Goal: Complete application form

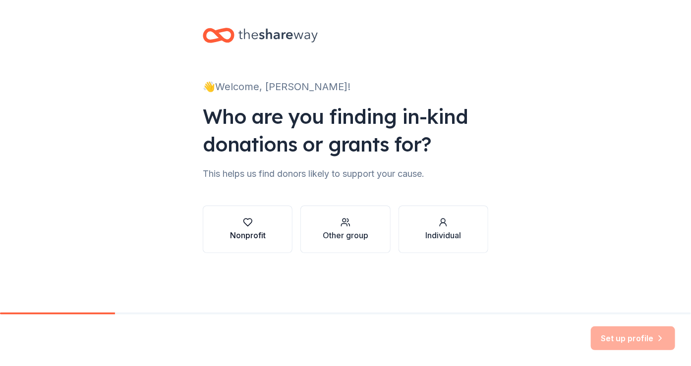
click at [253, 232] on div "Nonprofit" at bounding box center [248, 235] width 36 height 12
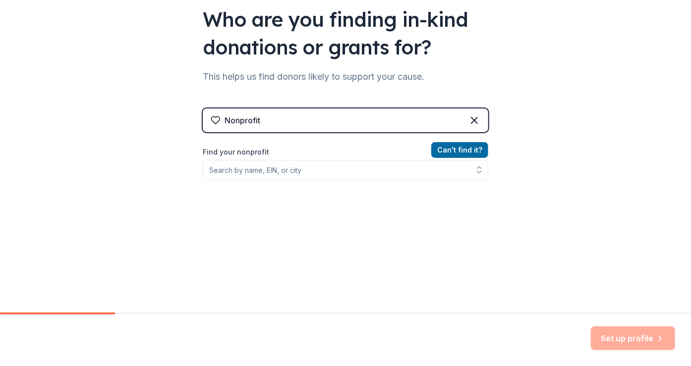
scroll to position [99, 0]
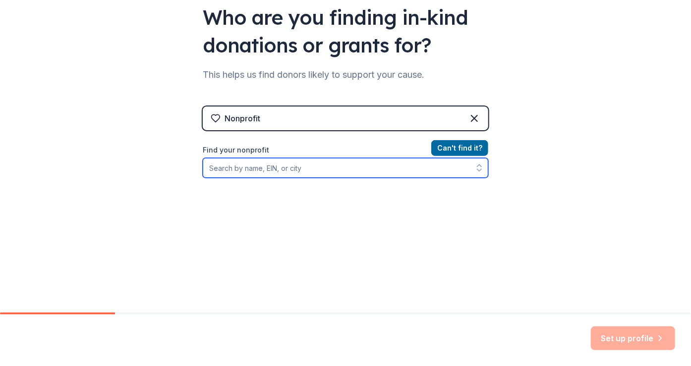
click at [218, 168] on input "Find your nonprofit" at bounding box center [345, 168] width 285 height 20
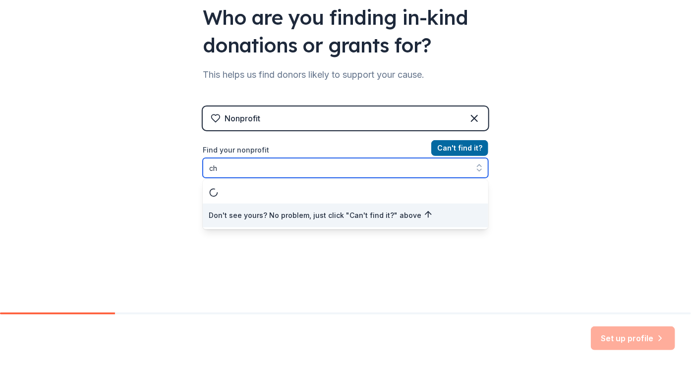
type input "c"
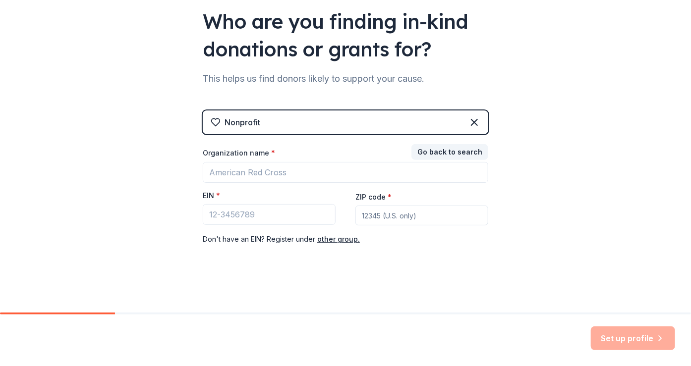
scroll to position [95, 0]
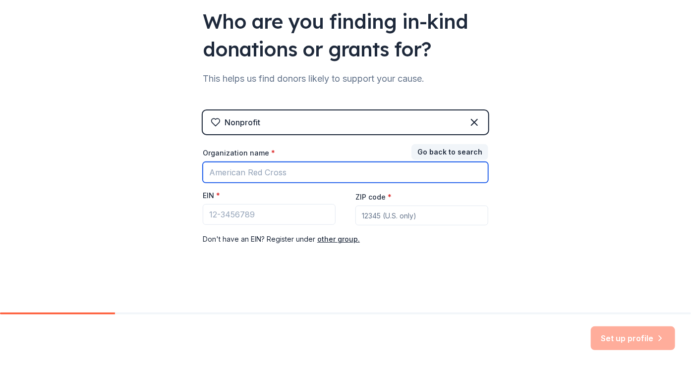
click at [222, 171] on input "Organization name *" at bounding box center [345, 172] width 285 height 21
type input "the [DEMOGRAPHIC_DATA] of the new vision"
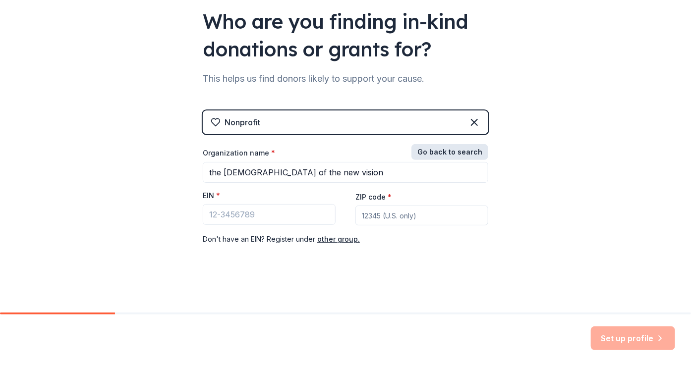
click at [445, 152] on button "Go back to search" at bounding box center [449, 152] width 77 height 16
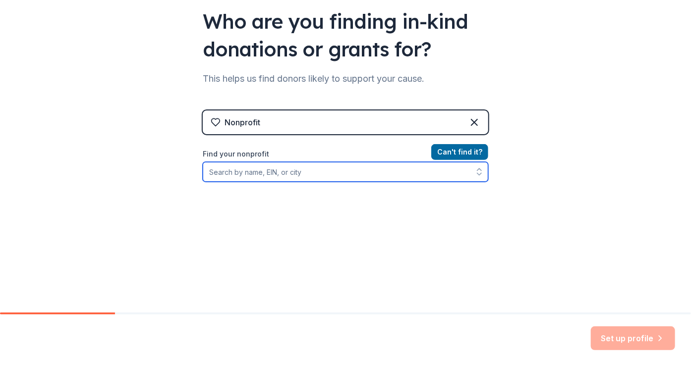
click at [214, 174] on input "Find your nonprofit" at bounding box center [345, 172] width 285 height 20
type input "[GEOGRAPHIC_DATA]"
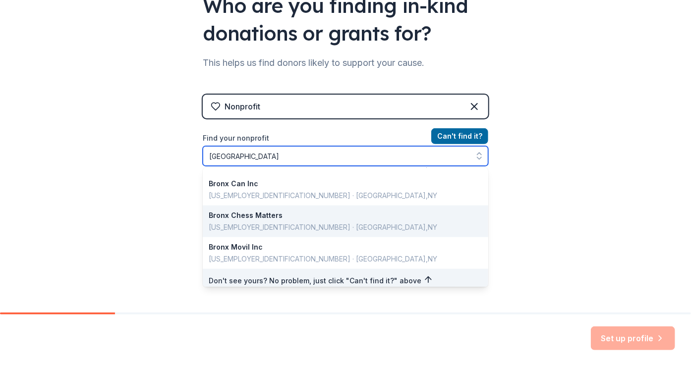
scroll to position [702, 0]
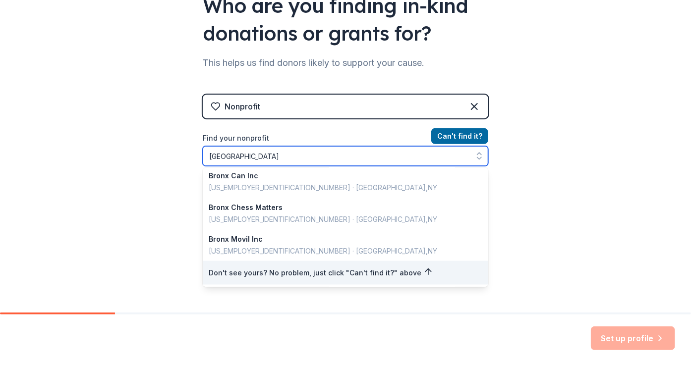
drag, startPoint x: 227, startPoint y: 154, endPoint x: 189, endPoint y: 156, distance: 37.7
click at [190, 156] on div "👋 Welcome, [PERSON_NAME]! Who are you finding in-kind donations or grants for? …" at bounding box center [345, 101] width 317 height 424
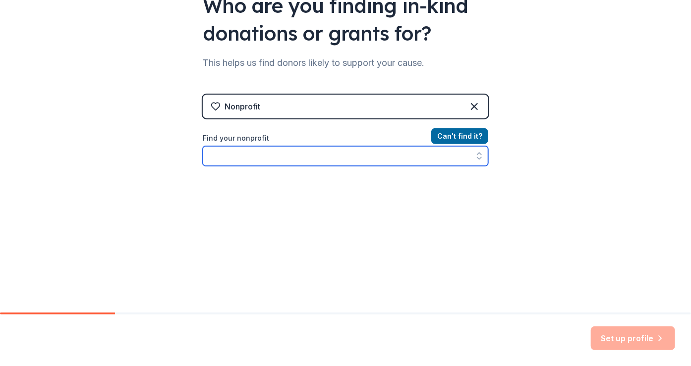
click at [213, 156] on input "Find your nonprofit" at bounding box center [345, 156] width 285 height 20
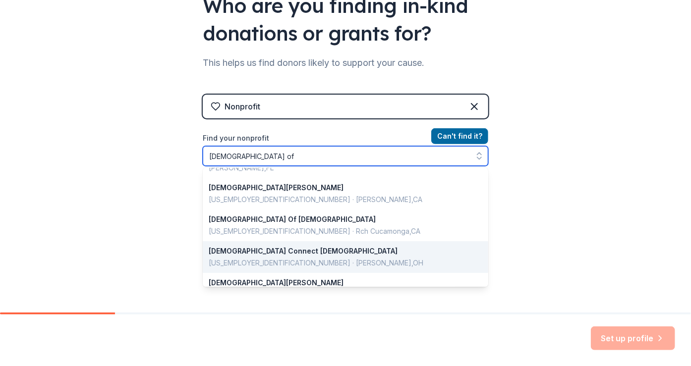
scroll to position [149, 0]
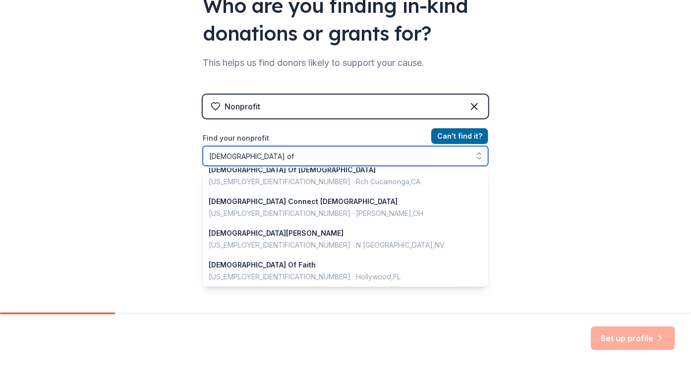
click at [247, 155] on input "[DEMOGRAPHIC_DATA] of" at bounding box center [345, 156] width 285 height 20
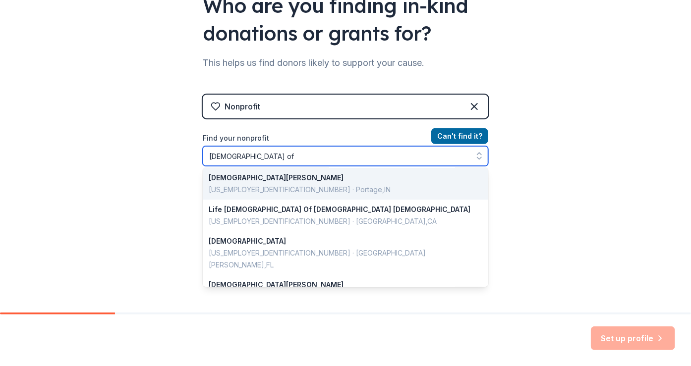
scroll to position [0, 0]
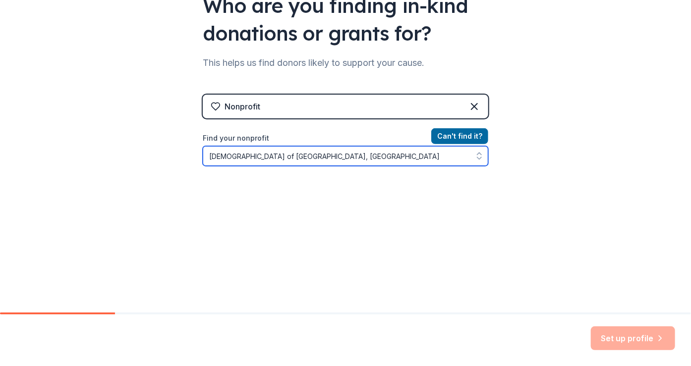
click at [476, 158] on icon "button" at bounding box center [479, 156] width 10 height 10
click at [477, 153] on icon "button" at bounding box center [479, 154] width 4 height 2
click at [477, 159] on icon "button" at bounding box center [479, 159] width 4 height 2
type input "[DEMOGRAPHIC_DATA] of [GEOGRAPHIC_DATA], [GEOGRAPHIC_DATA]"
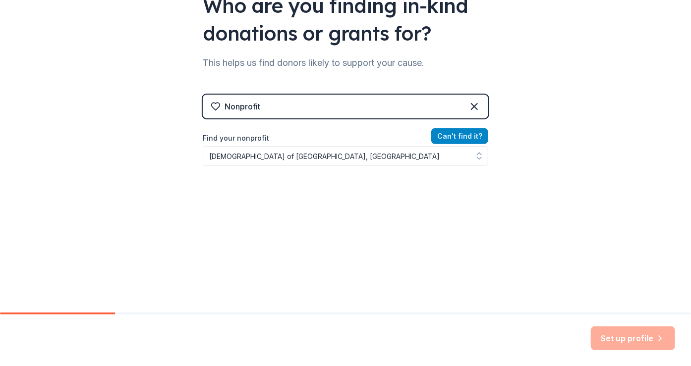
click at [448, 136] on button "Can ' t find it?" at bounding box center [459, 136] width 57 height 16
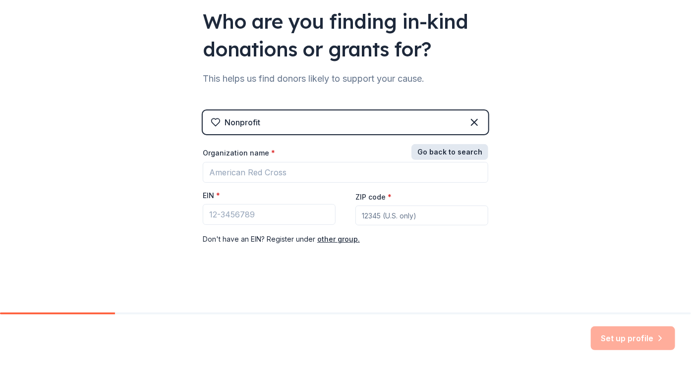
scroll to position [95, 0]
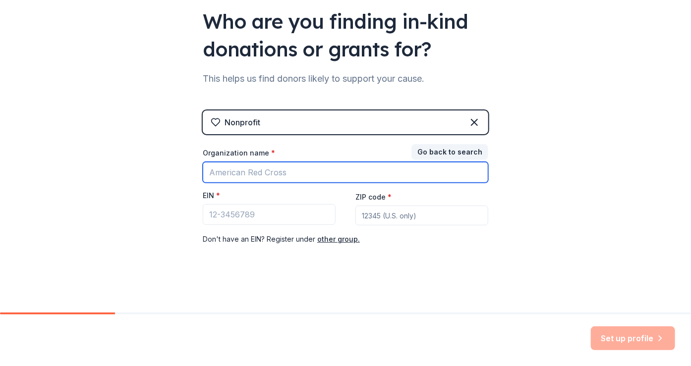
click at [220, 172] on input "Organization name *" at bounding box center [345, 172] width 285 height 21
type input "[DEMOGRAPHIC_DATA] of the new vision"
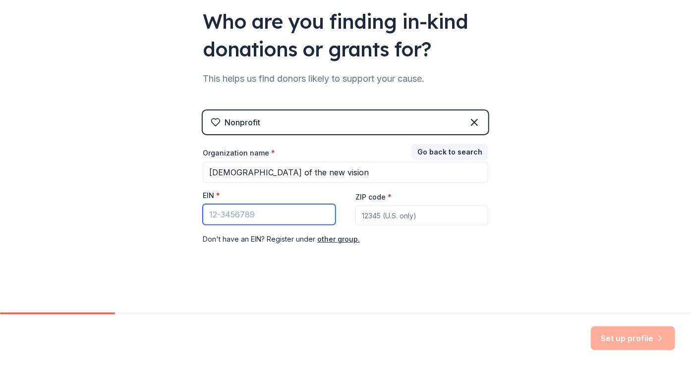
click at [221, 214] on input "EIN *" at bounding box center [269, 214] width 133 height 21
type input "15-4888"
click at [375, 216] on input "ZIP code *" at bounding box center [421, 216] width 133 height 20
type input "10475"
click at [226, 192] on div "EIN *" at bounding box center [269, 198] width 133 height 14
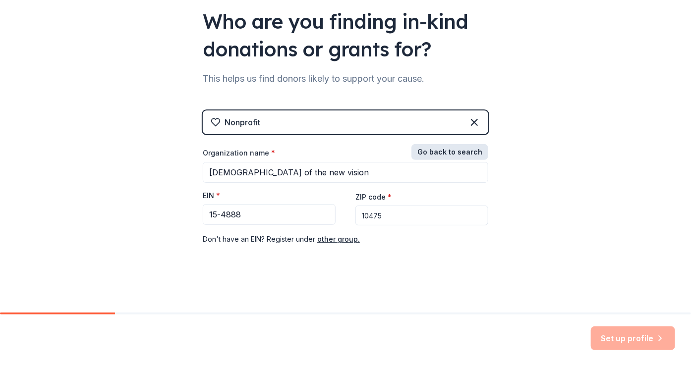
click at [447, 153] on button "Go back to search" at bounding box center [449, 152] width 77 height 16
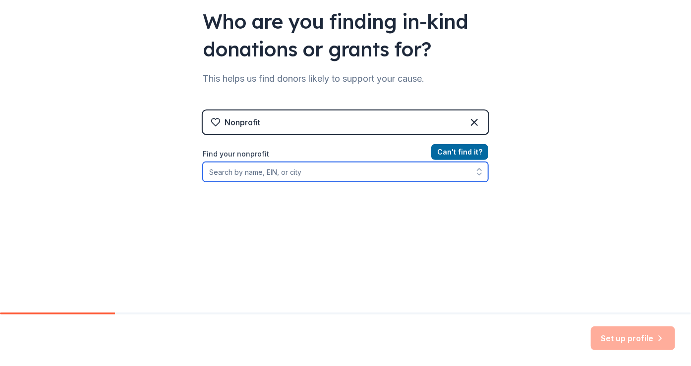
click at [213, 170] on input "Find your nonprofit" at bounding box center [345, 172] width 285 height 20
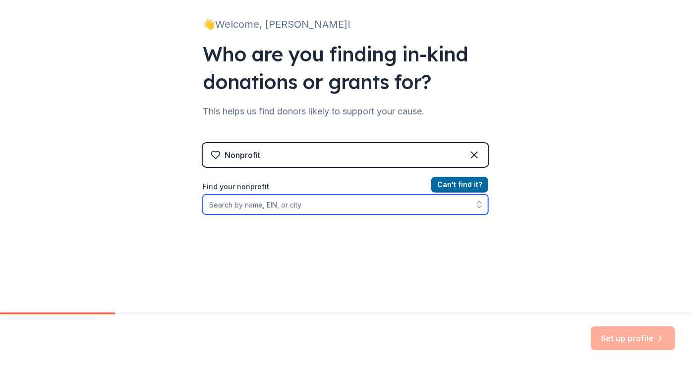
scroll to position [46, 0]
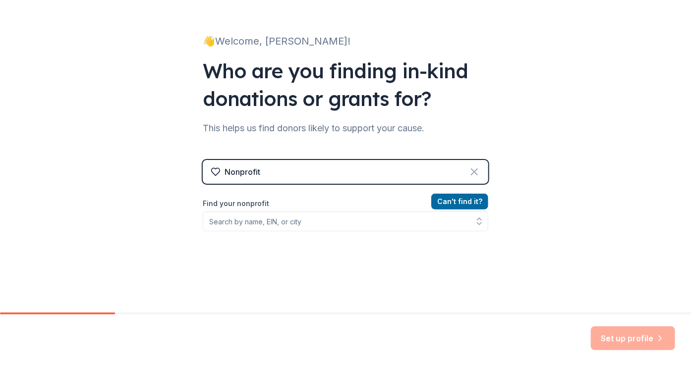
click at [469, 169] on icon at bounding box center [474, 172] width 12 height 12
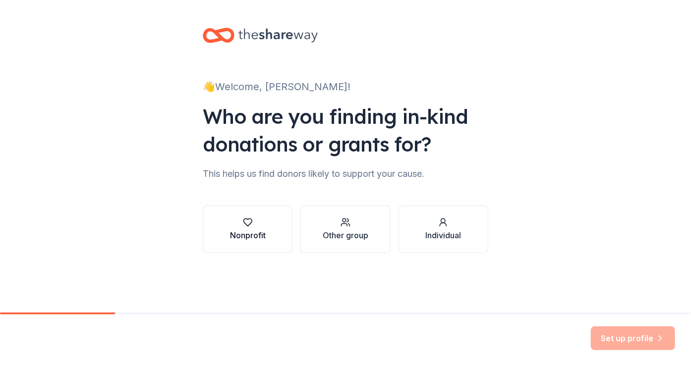
click at [253, 227] on div "Nonprofit" at bounding box center [248, 230] width 36 height 24
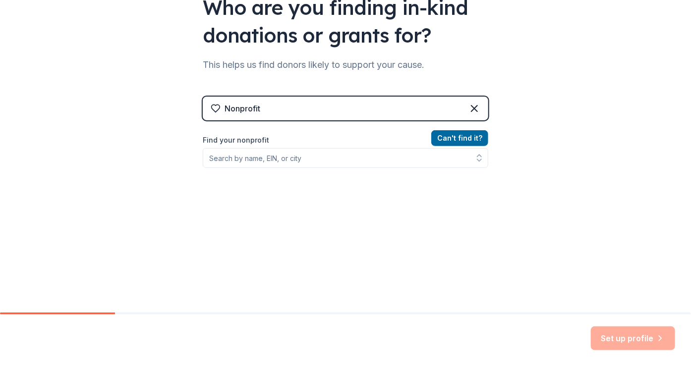
scroll to position [111, 0]
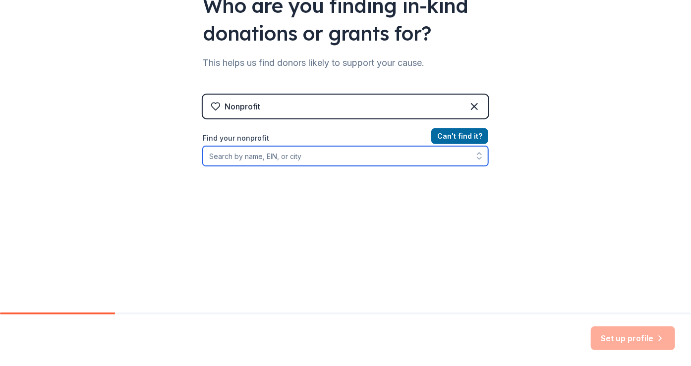
click at [476, 156] on icon "button" at bounding box center [479, 156] width 10 height 10
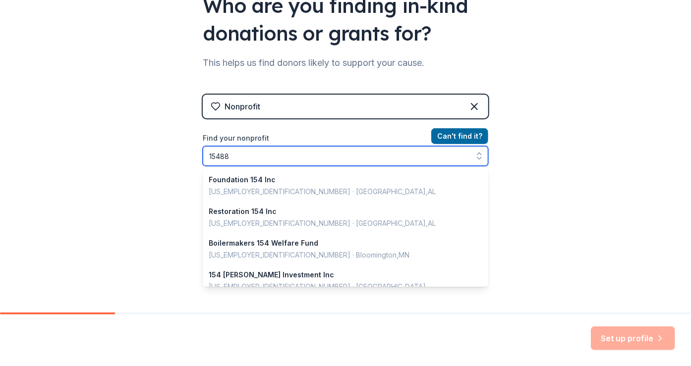
type input "154888"
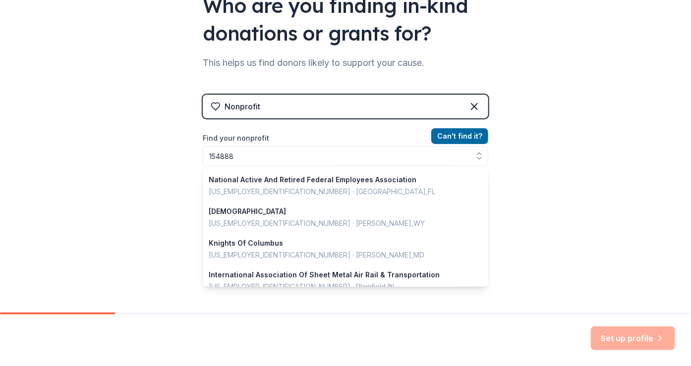
scroll to position [95, 0]
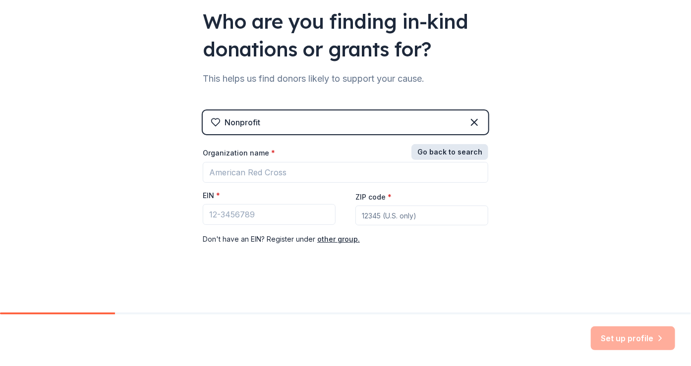
click at [443, 154] on button "Go back to search" at bounding box center [449, 152] width 77 height 16
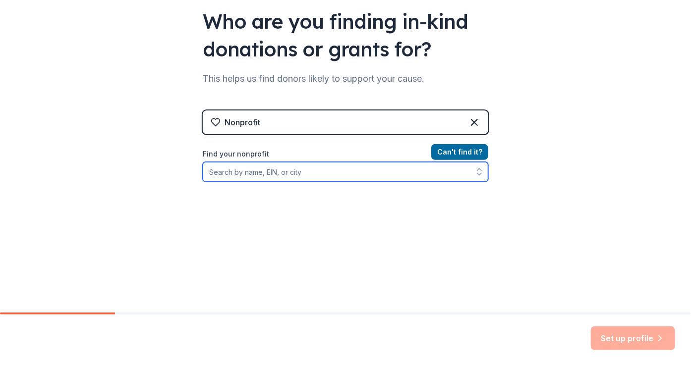
click at [209, 171] on input "Find your nonprofit" at bounding box center [345, 172] width 285 height 20
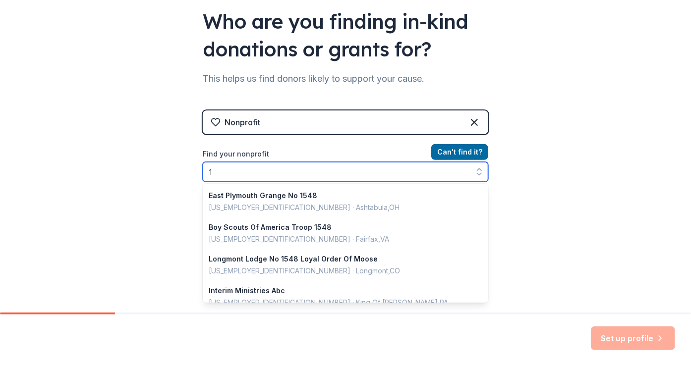
scroll to position [700, 0]
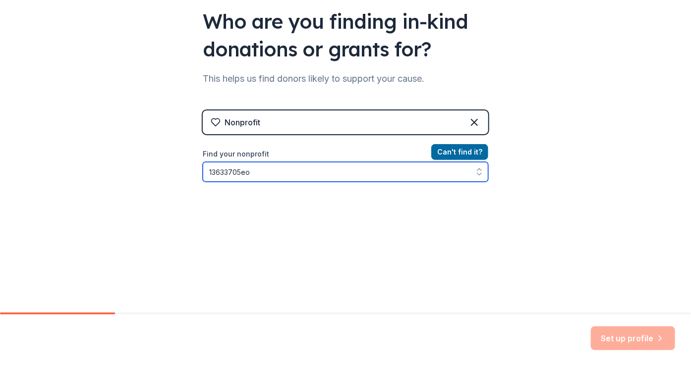
click at [478, 176] on icon "button" at bounding box center [479, 172] width 10 height 10
type input "1363"
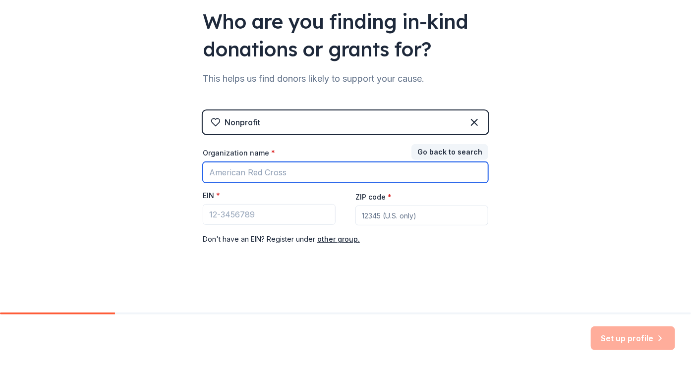
click at [216, 168] on input "Organization name *" at bounding box center [345, 172] width 285 height 21
type input "[DEMOGRAPHIC_DATA] of the new vision"
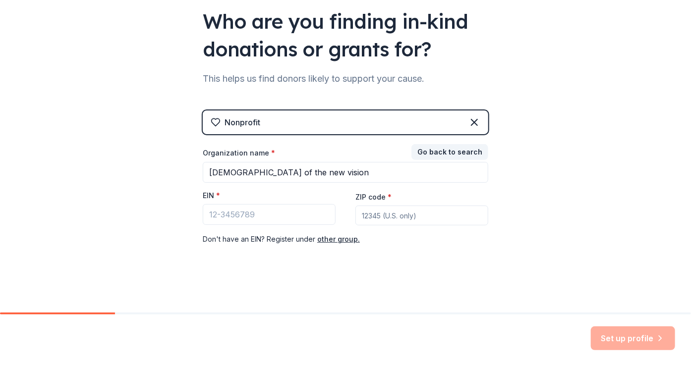
click at [383, 218] on input "ZIP code *" at bounding box center [421, 216] width 133 height 20
type input "10475"
click at [216, 216] on input "EIN *" at bounding box center [269, 214] width 133 height 21
drag, startPoint x: 239, startPoint y: 214, endPoint x: 149, endPoint y: 216, distance: 89.7
click at [149, 216] on div "👋 Welcome, [PERSON_NAME]! Who are you finding in-kind donations or grants for? …" at bounding box center [345, 109] width 691 height 408
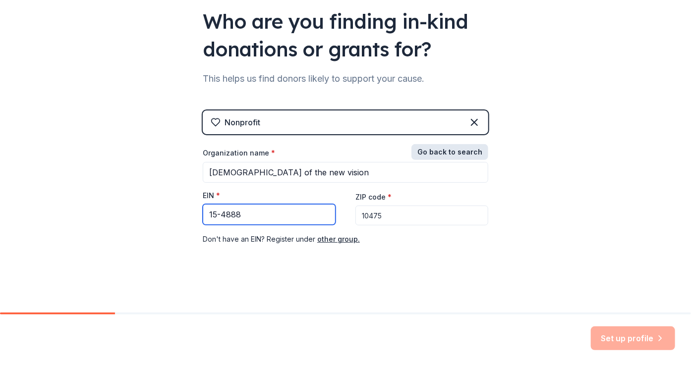
type input "15-4888"
click at [452, 156] on button "Go back to search" at bounding box center [449, 152] width 77 height 16
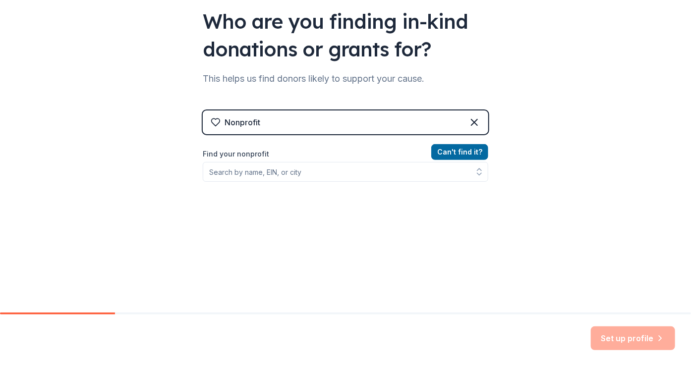
click at [258, 120] on div "Nonprofit" at bounding box center [345, 123] width 285 height 24
click at [469, 117] on icon at bounding box center [474, 122] width 12 height 12
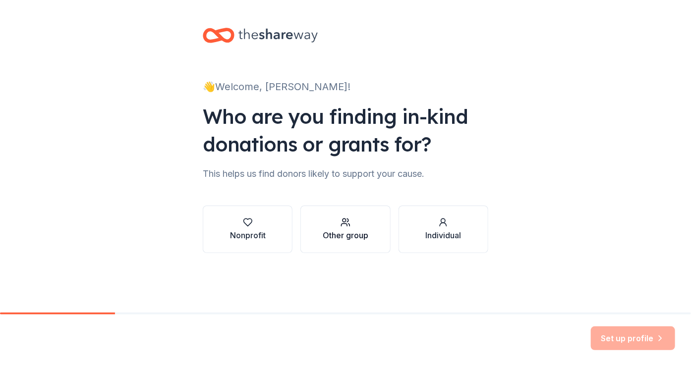
click at [349, 230] on div "Other group" at bounding box center [346, 235] width 46 height 12
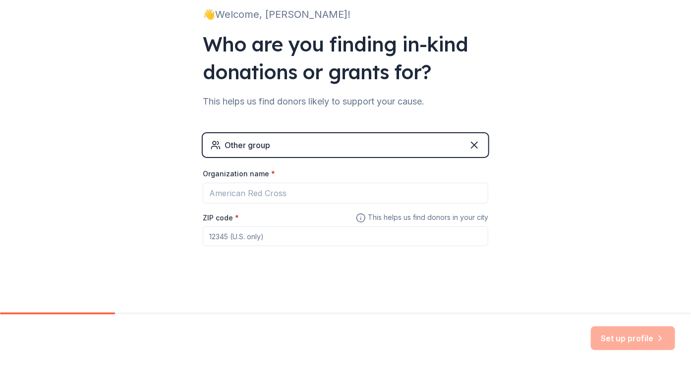
scroll to position [73, 0]
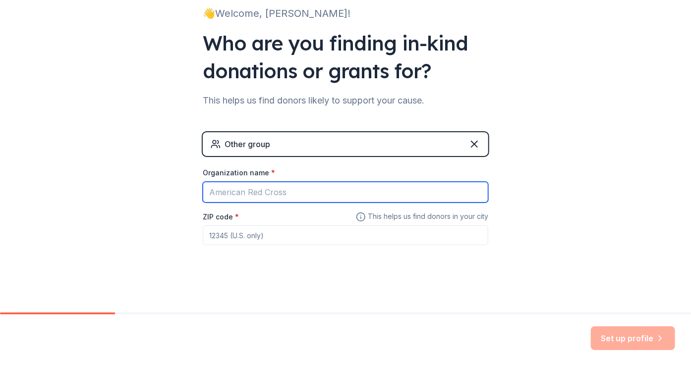
click at [221, 192] on input "Organization name *" at bounding box center [345, 192] width 285 height 21
click at [212, 192] on input "Organization name *" at bounding box center [345, 192] width 285 height 21
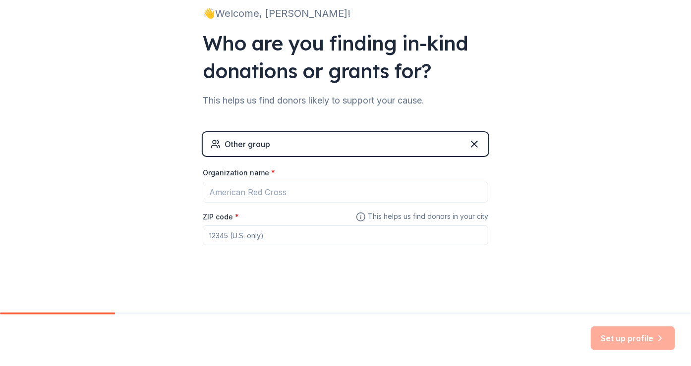
click at [313, 234] on input "ZIP code *" at bounding box center [345, 236] width 285 height 20
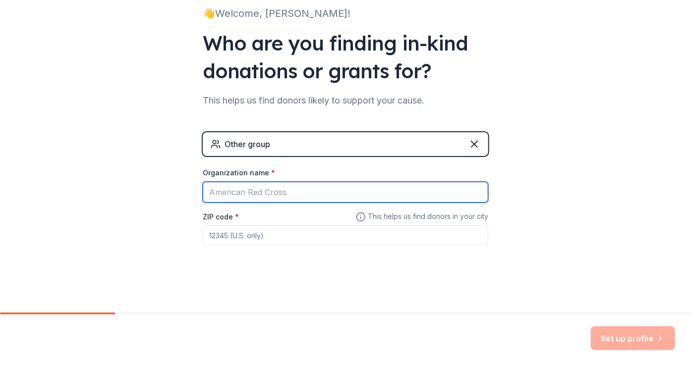
click at [223, 192] on input "Organization name *" at bounding box center [345, 192] width 285 height 21
type input "[DEMOGRAPHIC_DATA] of new vision"
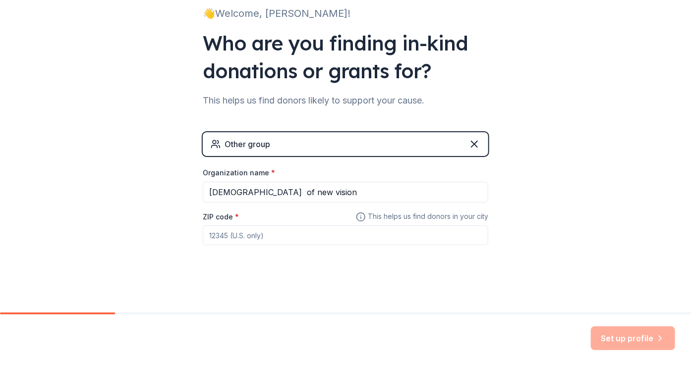
click at [248, 216] on div "ZIP code *" at bounding box center [345, 228] width 285 height 35
click at [217, 236] on input "ZIP code *" at bounding box center [345, 236] width 285 height 20
type input "10475"
click at [398, 219] on span "This helps us find donors in your city" at bounding box center [422, 217] width 132 height 12
click at [404, 216] on span "This helps us find donors in your city" at bounding box center [422, 217] width 132 height 12
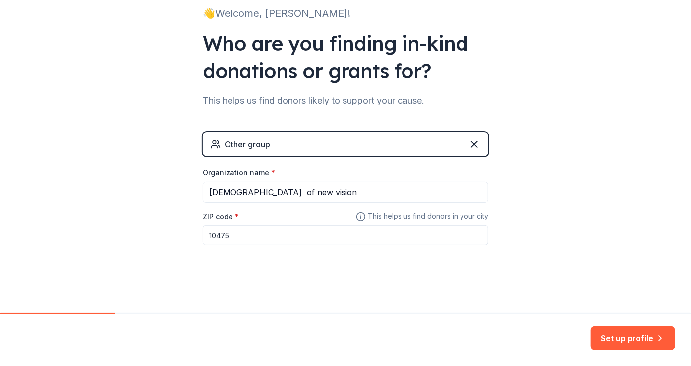
click at [276, 143] on div "Other group" at bounding box center [345, 144] width 285 height 24
click at [471, 144] on icon at bounding box center [474, 144] width 6 height 6
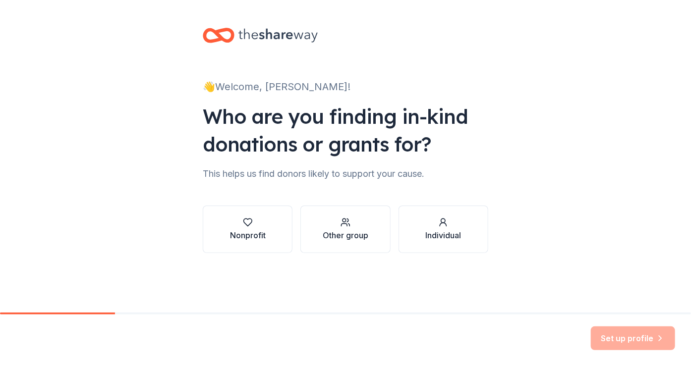
scroll to position [0, 0]
click at [244, 233] on div "Nonprofit" at bounding box center [248, 235] width 36 height 12
